Goal: Find specific page/section: Find specific page/section

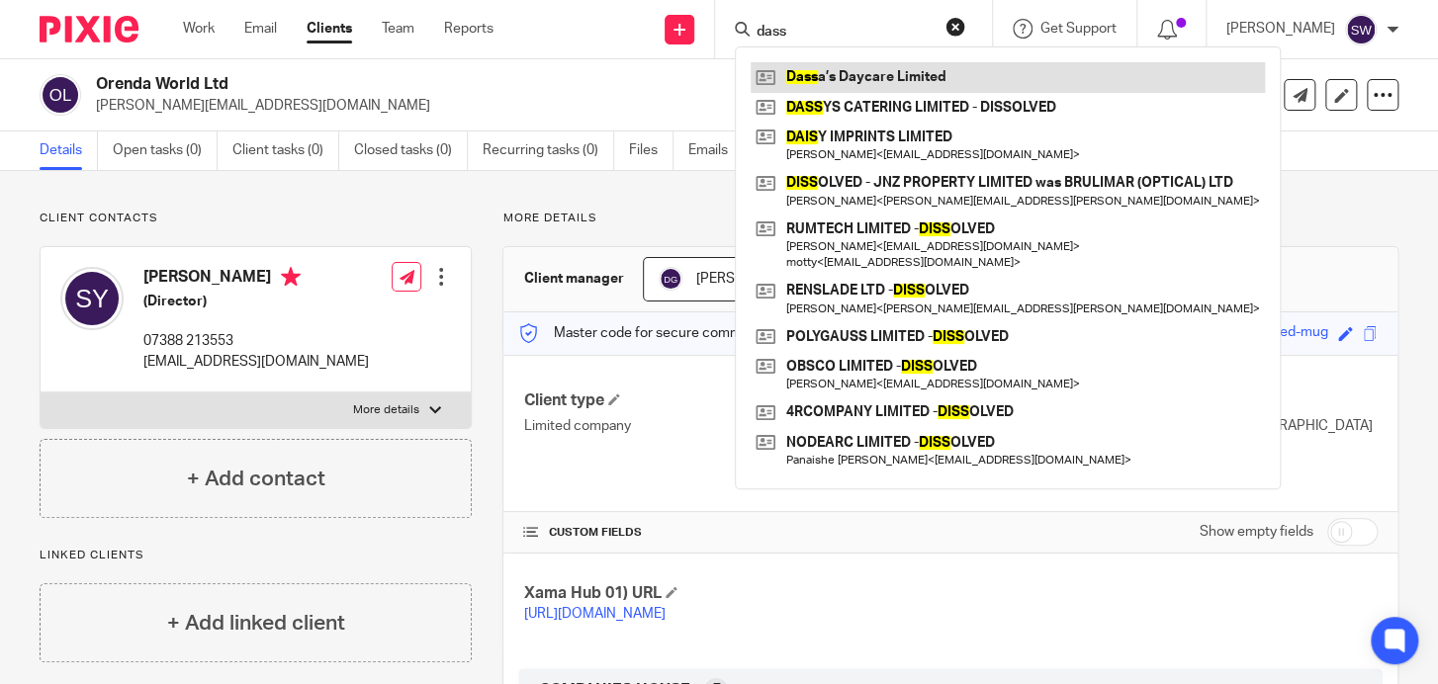
type input "dass"
click at [834, 77] on link at bounding box center [1008, 77] width 514 height 30
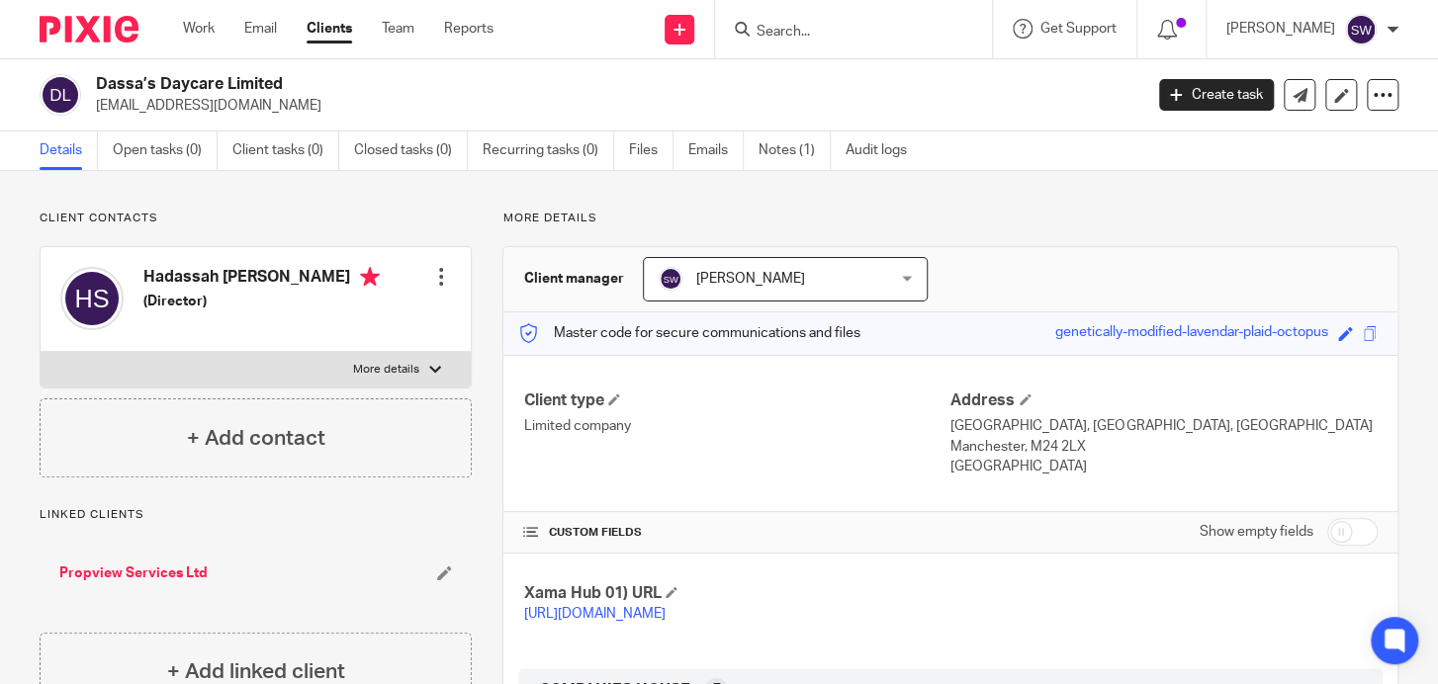
click at [777, 28] on input "Search" at bounding box center [844, 33] width 178 height 18
click at [801, 25] on input "Search" at bounding box center [844, 33] width 178 height 18
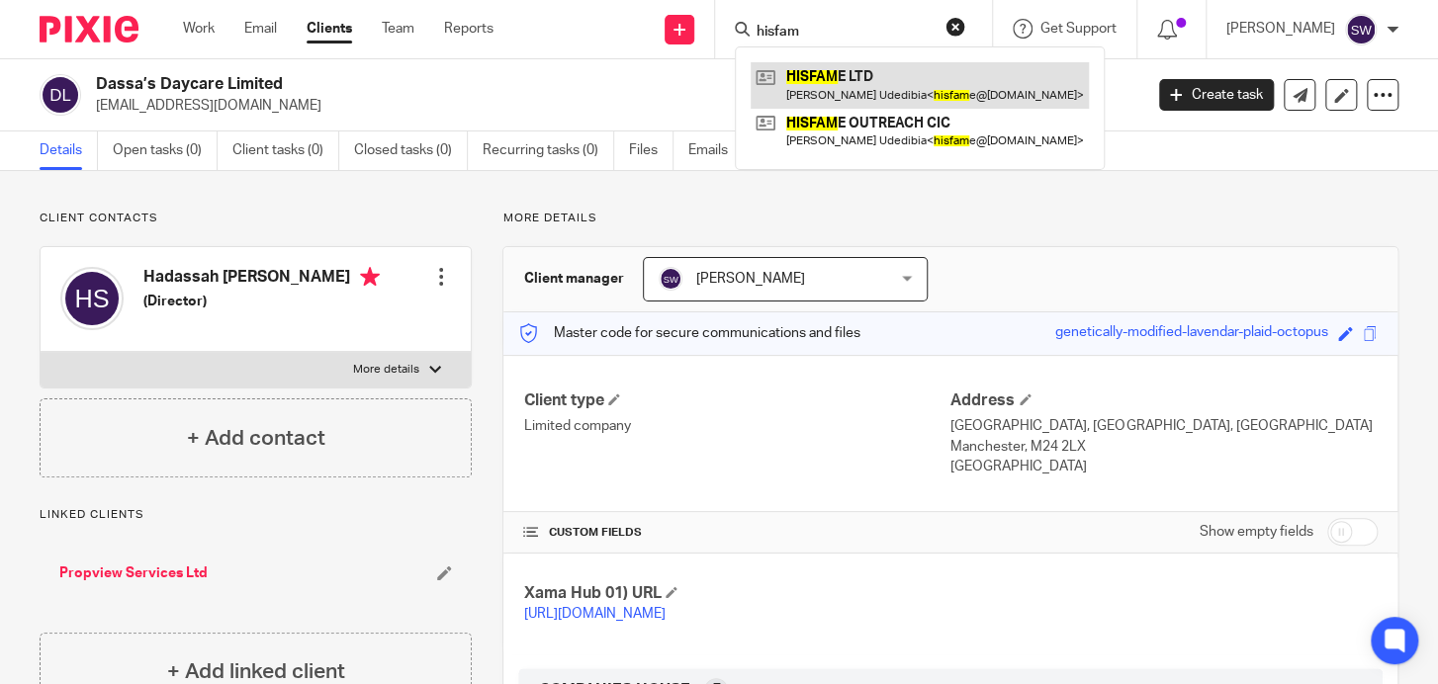
type input "hisfam"
click at [854, 83] on link at bounding box center [920, 84] width 338 height 45
